Goal: Check status: Check status

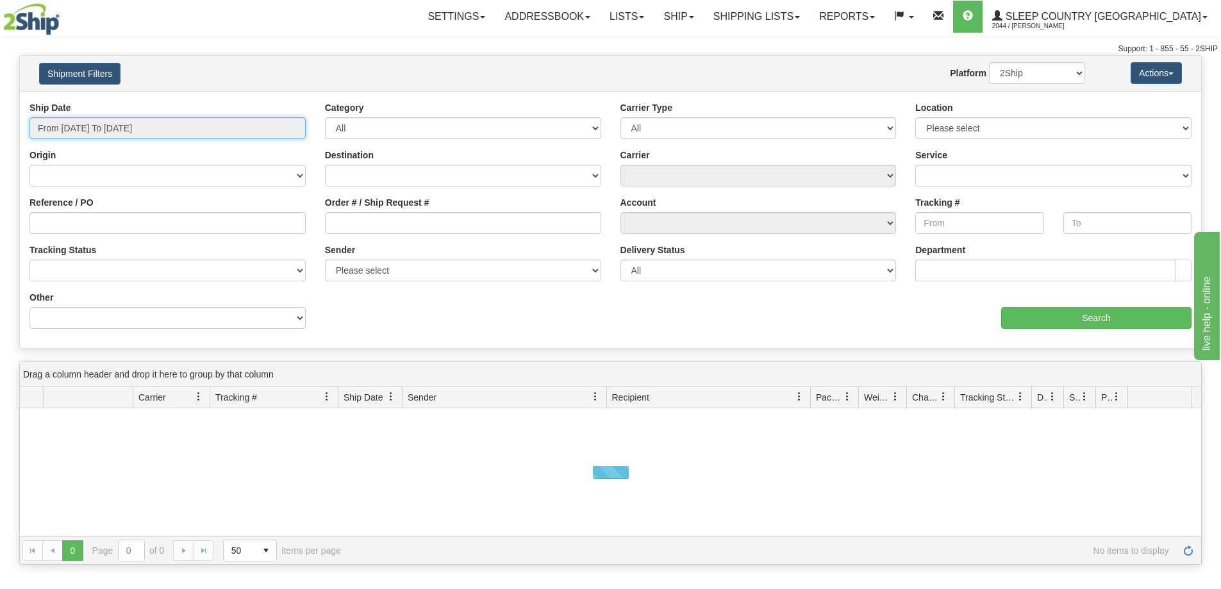
click at [163, 128] on input "From [DATE] To [DATE]" at bounding box center [167, 128] width 276 height 22
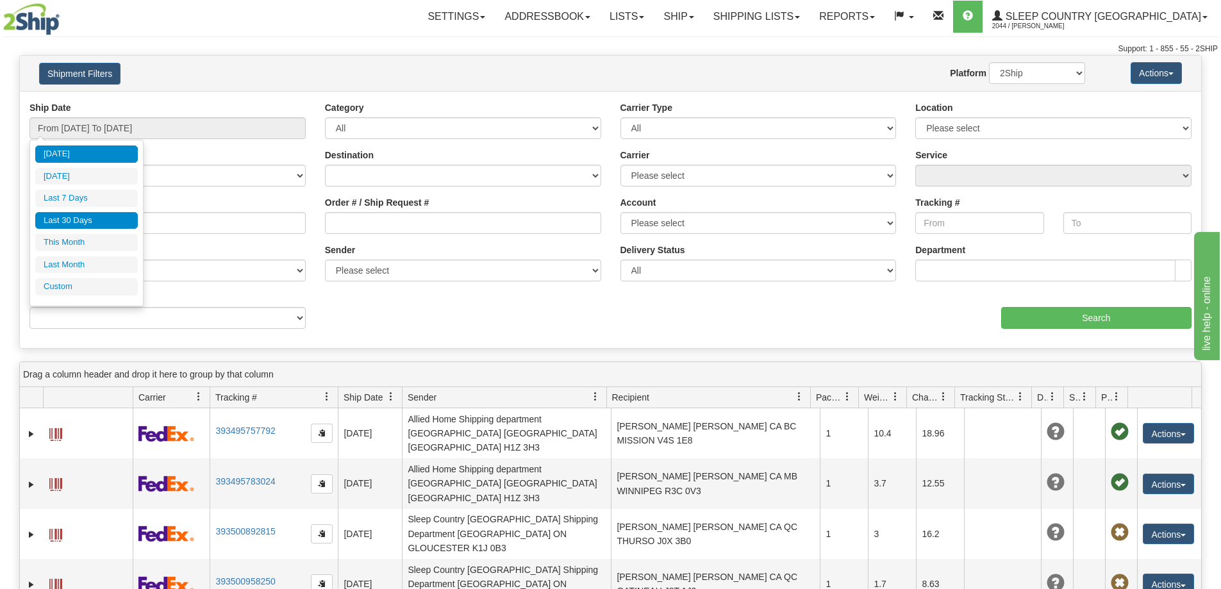
click at [119, 221] on li "Last 30 Days" at bounding box center [86, 220] width 103 height 17
type input "From [DATE] To [DATE]"
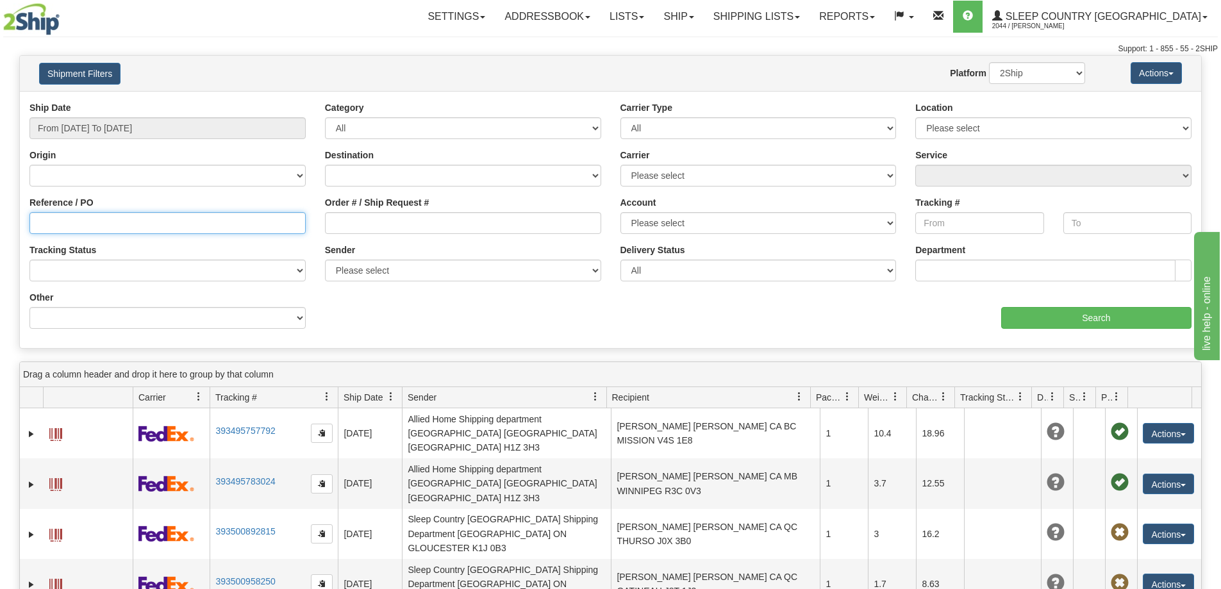
click at [37, 222] on input "Reference / PO" at bounding box center [167, 223] width 276 height 22
paste input "9000I112381"
type input "9000I112381"
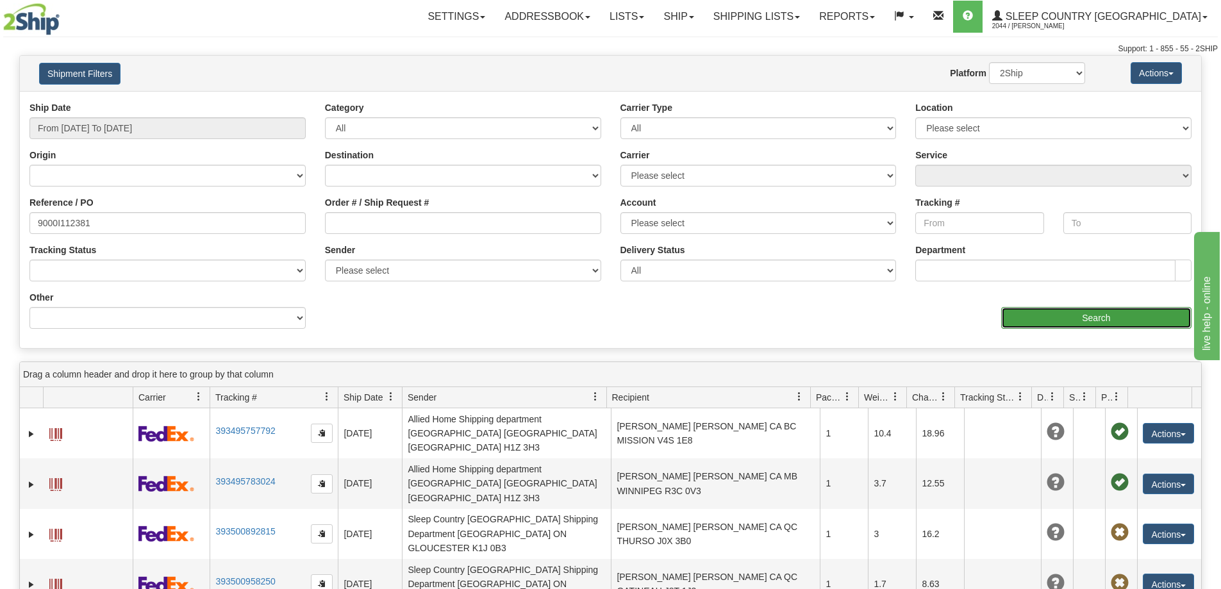
click at [1053, 307] on input "Search" at bounding box center [1096, 318] width 190 height 22
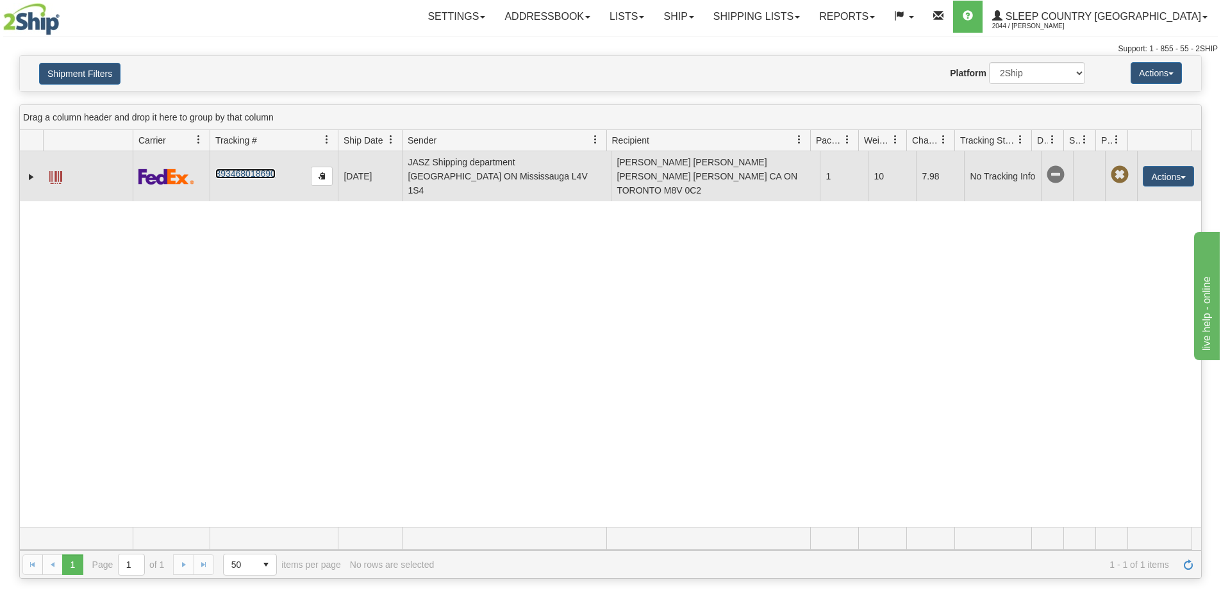
click at [258, 169] on link "393468018690" at bounding box center [245, 174] width 60 height 10
